Goal: Transaction & Acquisition: Purchase product/service

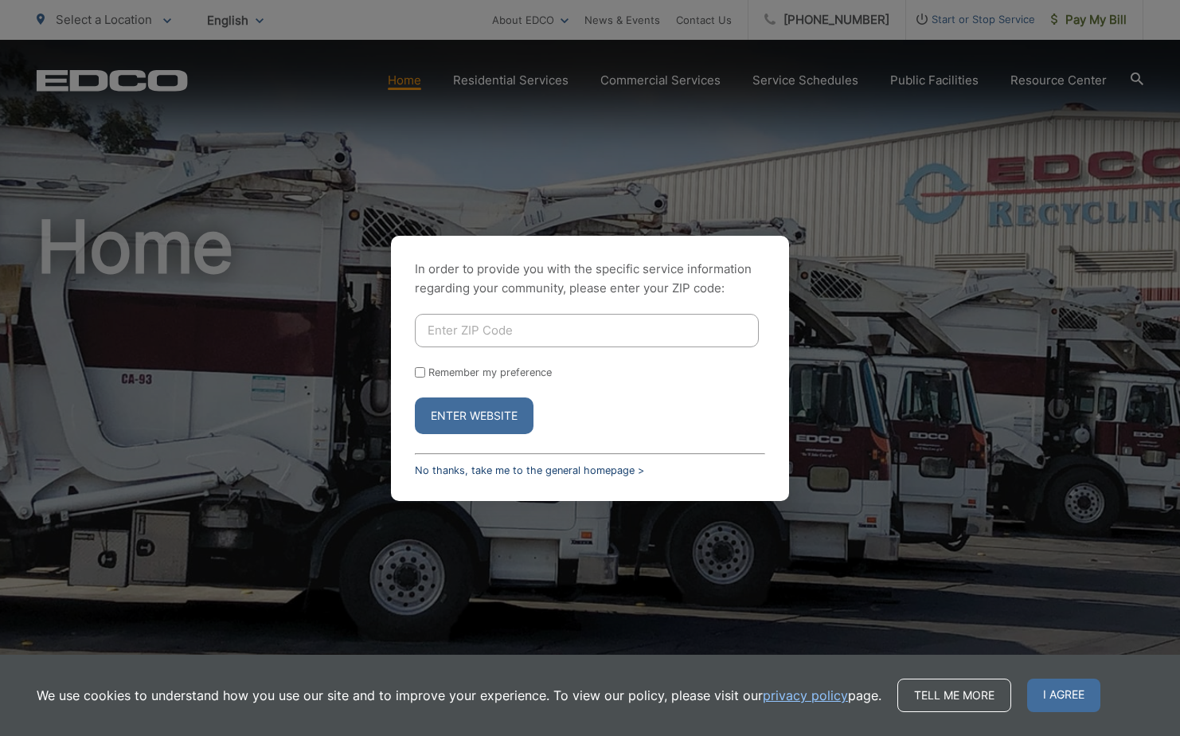
click at [447, 472] on link "No thanks, take me to the general homepage >" at bounding box center [529, 470] width 229 height 12
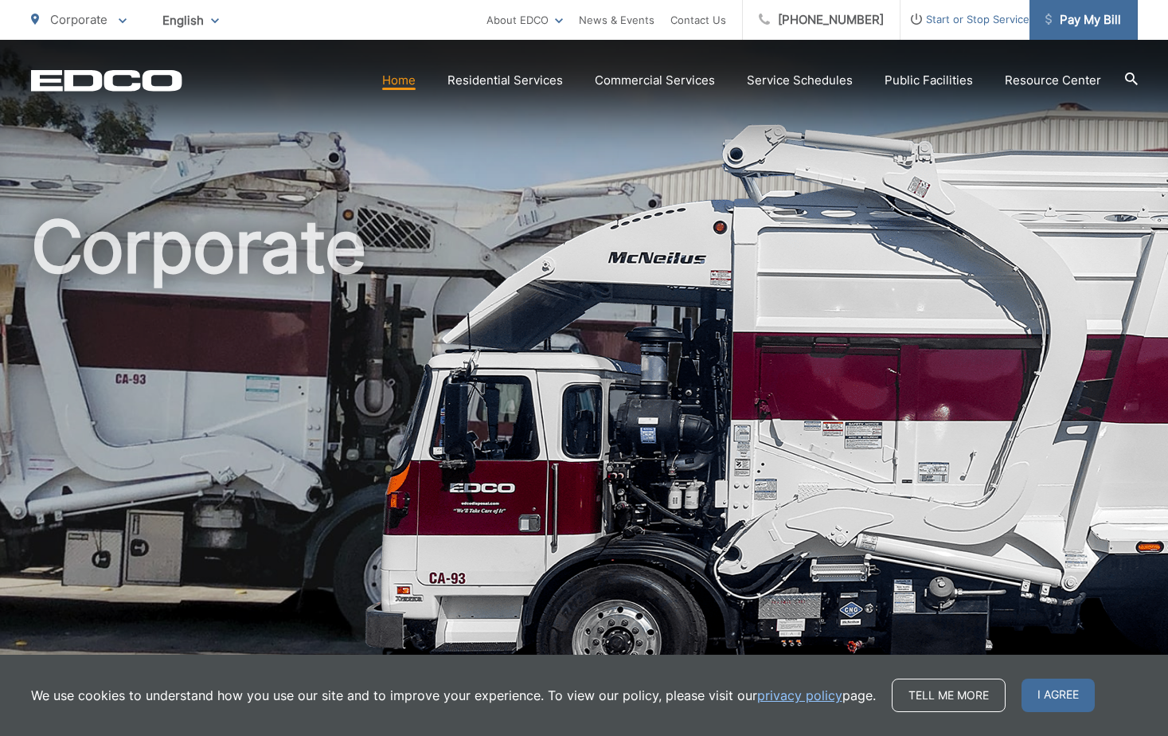
click at [1096, 27] on span "Pay My Bill" at bounding box center [1084, 19] width 76 height 19
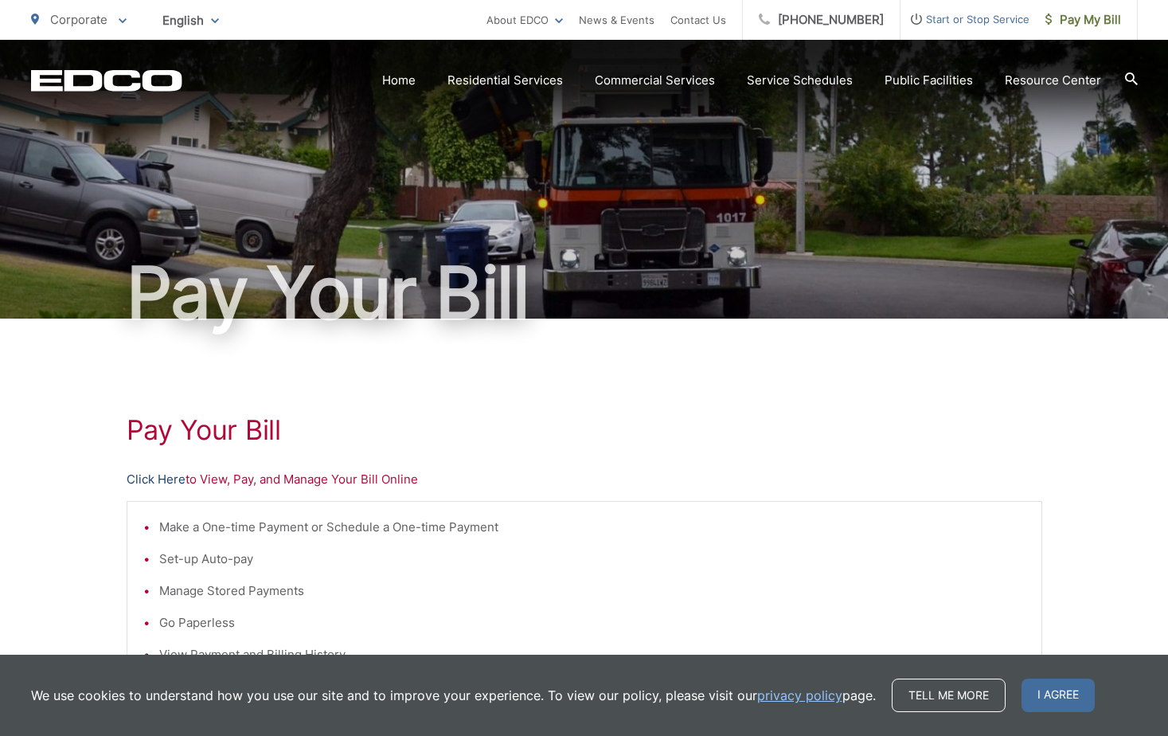
click at [156, 473] on link "Click Here" at bounding box center [156, 479] width 59 height 19
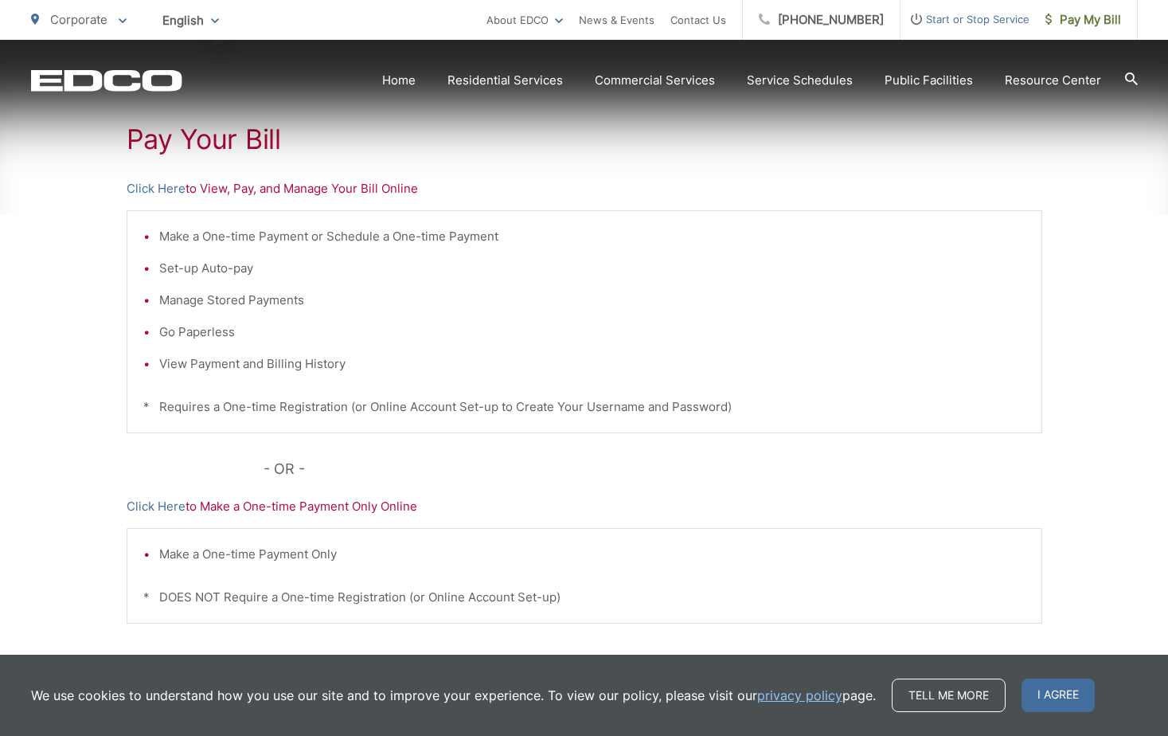
scroll to position [397, 0]
